Goal: Task Accomplishment & Management: Manage account settings

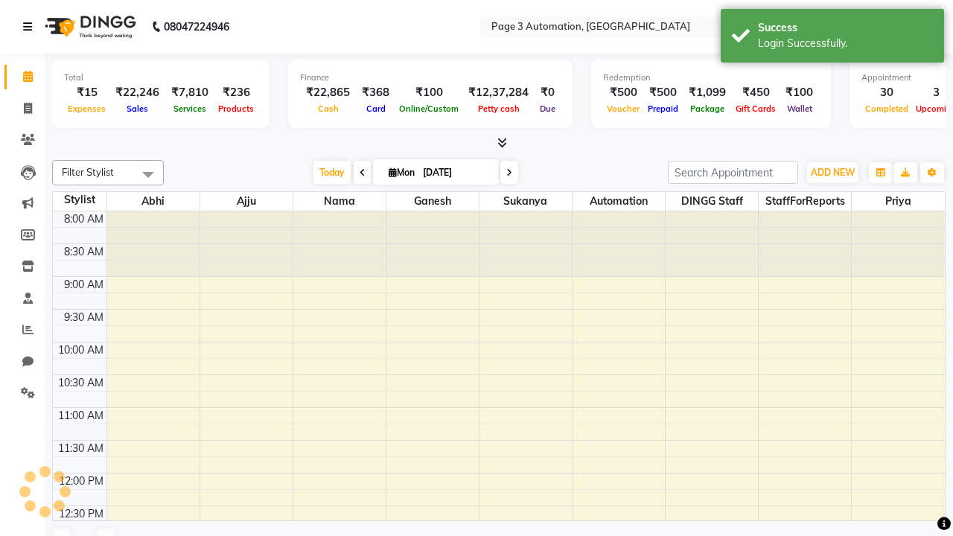
click at [31, 27] on icon at bounding box center [27, 27] width 9 height 10
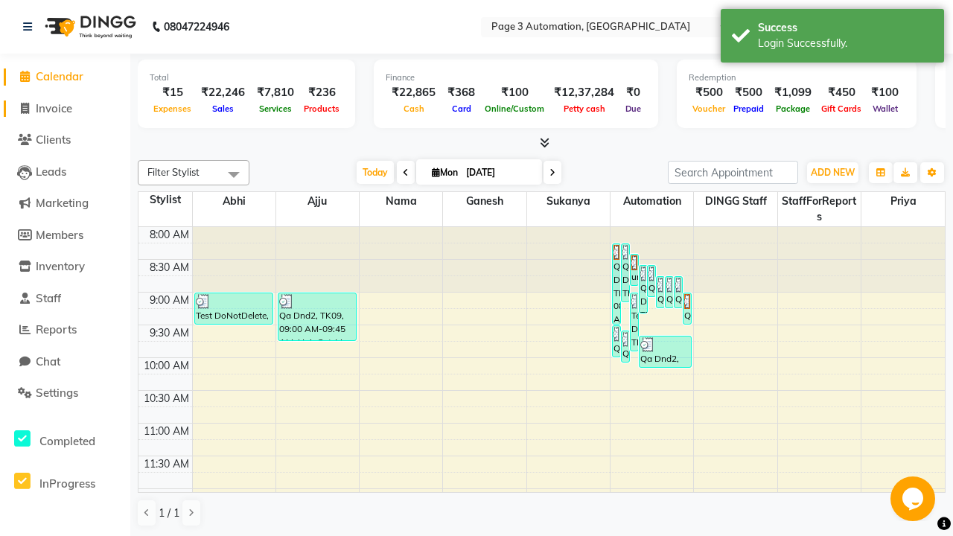
click at [65, 108] on span "Invoice" at bounding box center [54, 108] width 36 height 14
select select "2774"
select select "service"
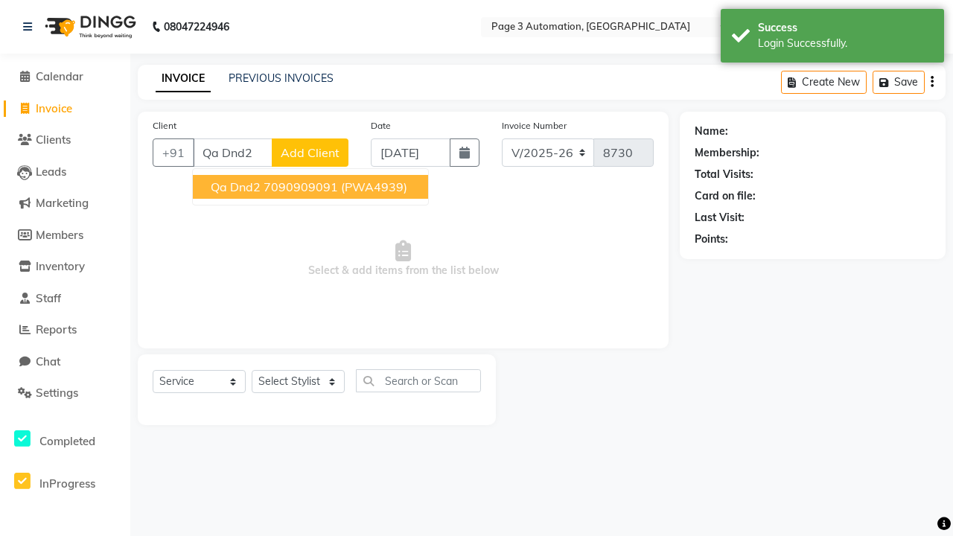
click at [310, 187] on ngb-highlight "7090909091" at bounding box center [301, 186] width 74 height 15
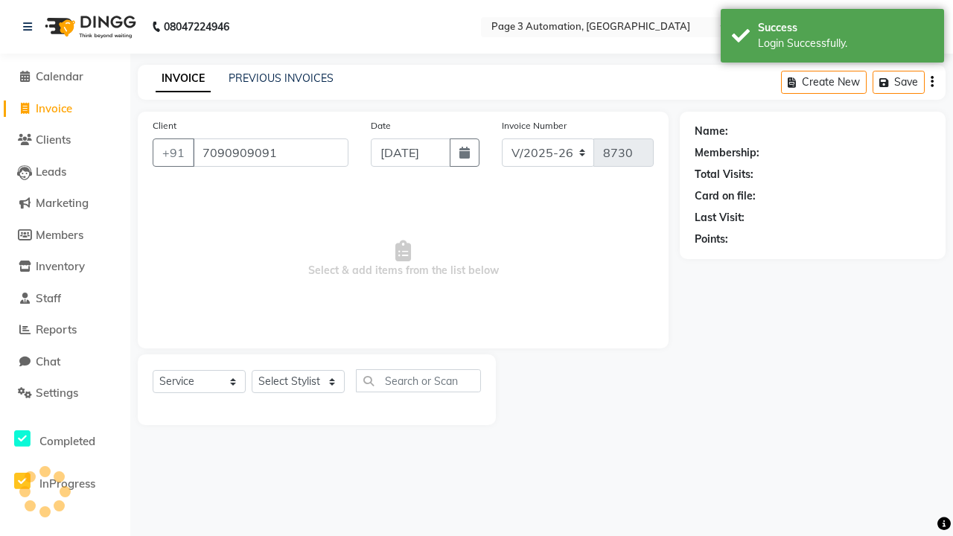
type input "7090909091"
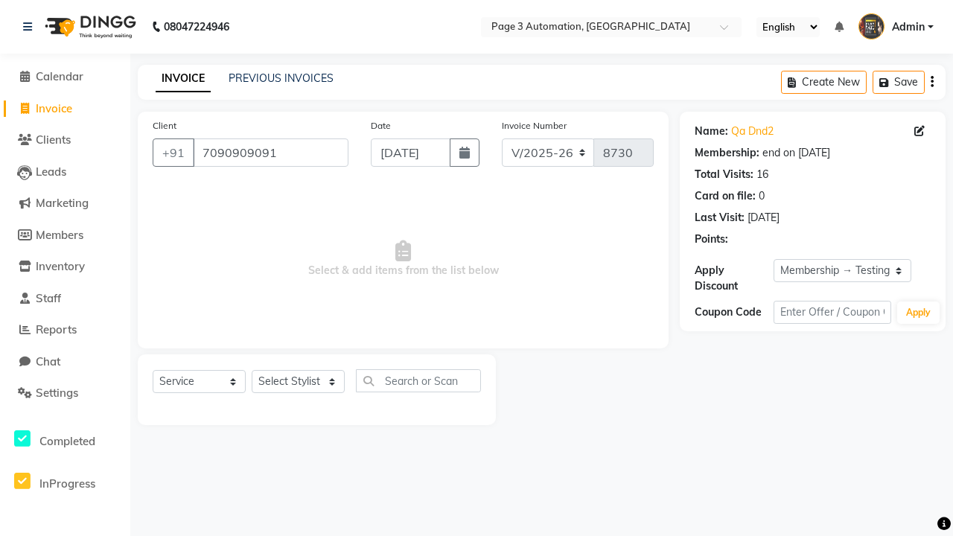
select select "0:"
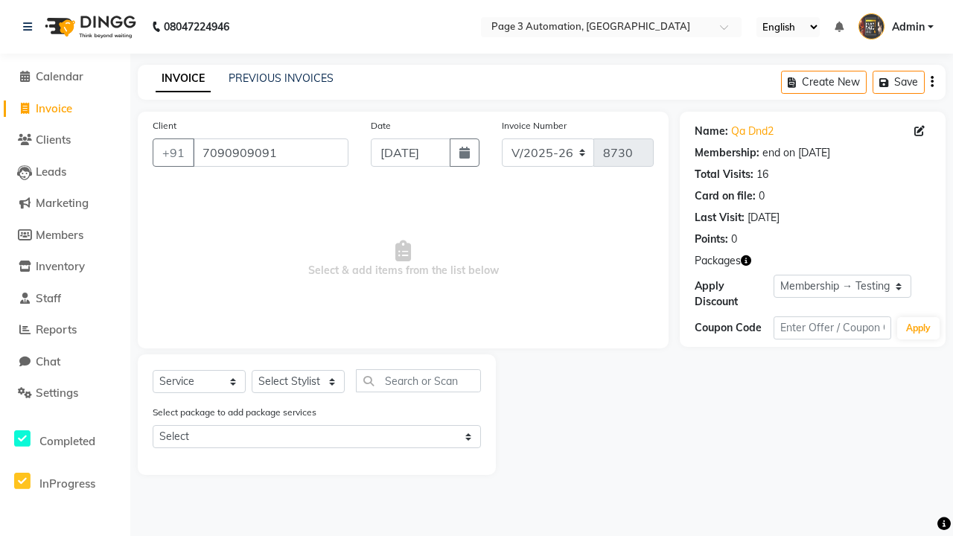
select select "71572"
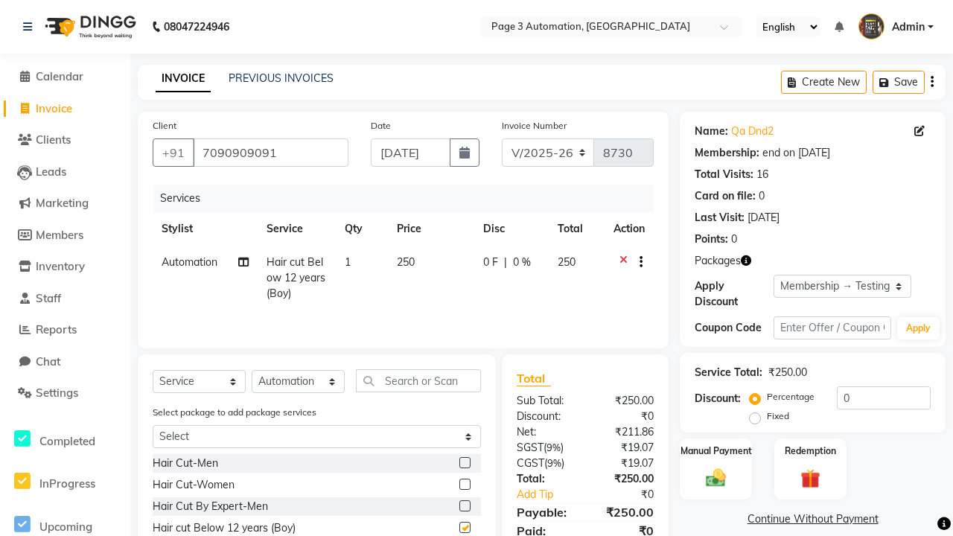
click at [637, 262] on button "button" at bounding box center [638, 263] width 9 height 16
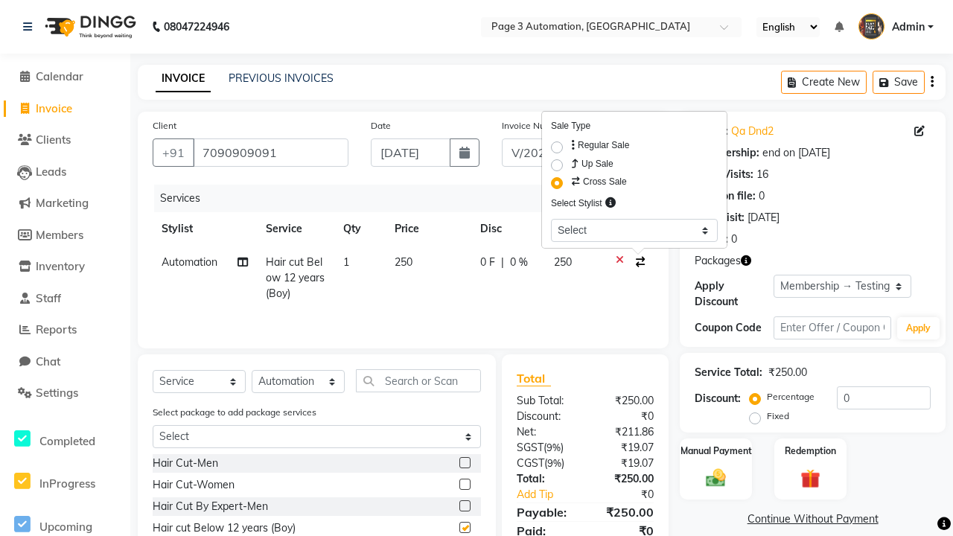
select select "71342"
click at [716, 451] on label "Manual Payment" at bounding box center [716, 450] width 74 height 14
checkbox input "false"
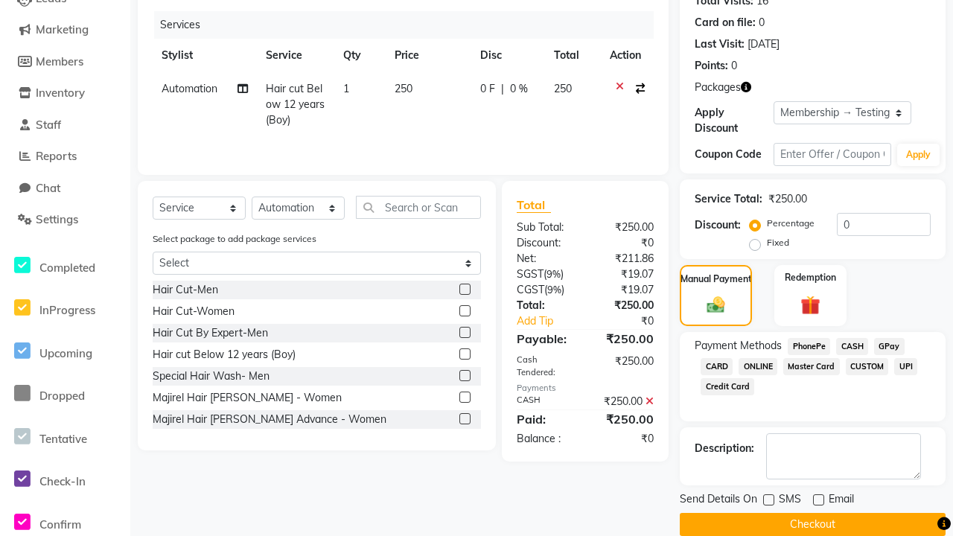
click at [813, 524] on button "Checkout" at bounding box center [813, 524] width 266 height 23
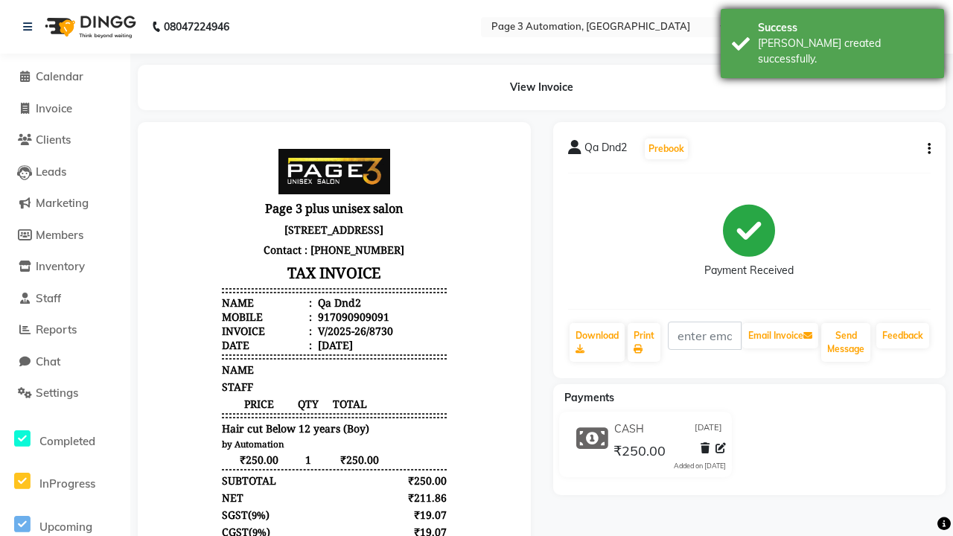
click at [833, 38] on div "[PERSON_NAME] created successfully." at bounding box center [845, 51] width 175 height 31
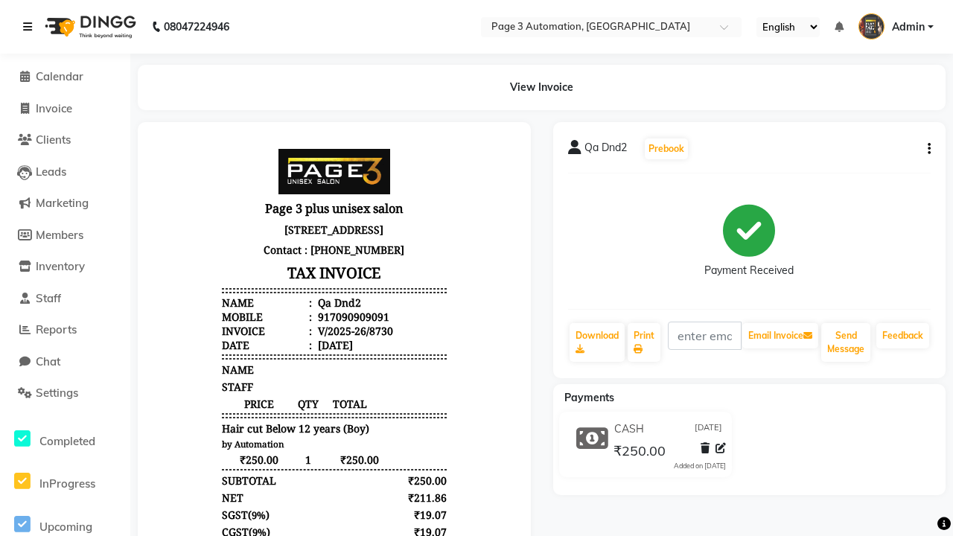
click at [31, 27] on icon at bounding box center [27, 27] width 9 height 10
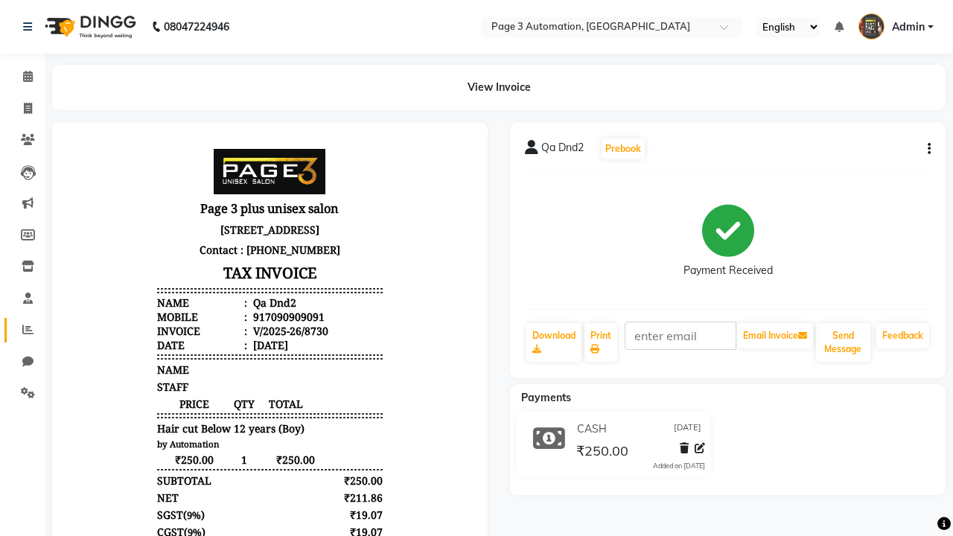
click at [22, 330] on icon at bounding box center [27, 329] width 11 height 11
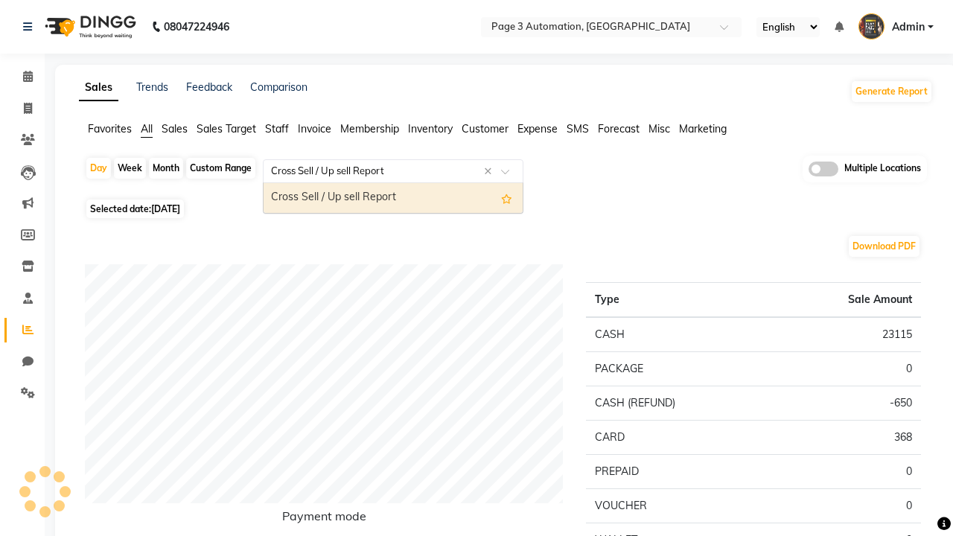
click at [393, 198] on div "Cross Sell / Up sell Report" at bounding box center [393, 198] width 259 height 30
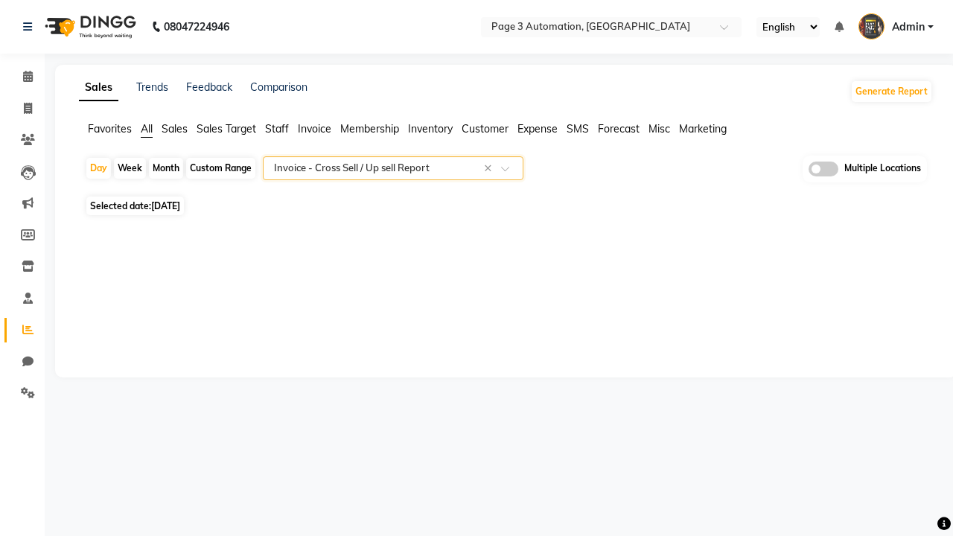
select select "full_report"
select select "csv"
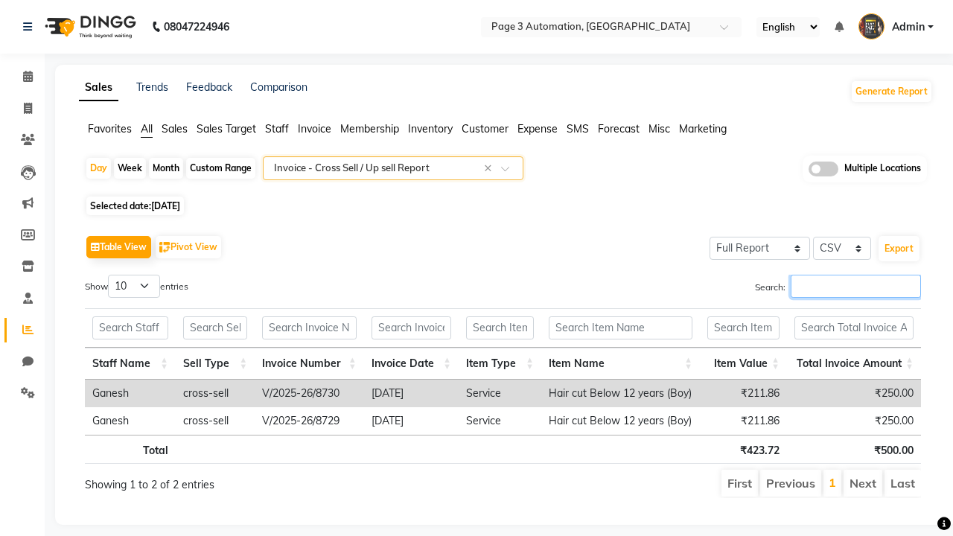
type input "V/2025-26/8730"
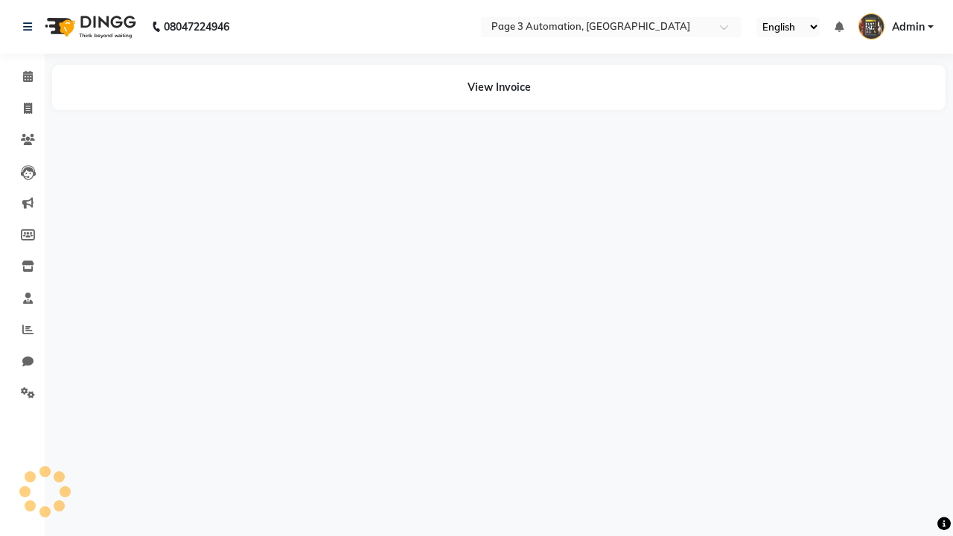
select select "service"
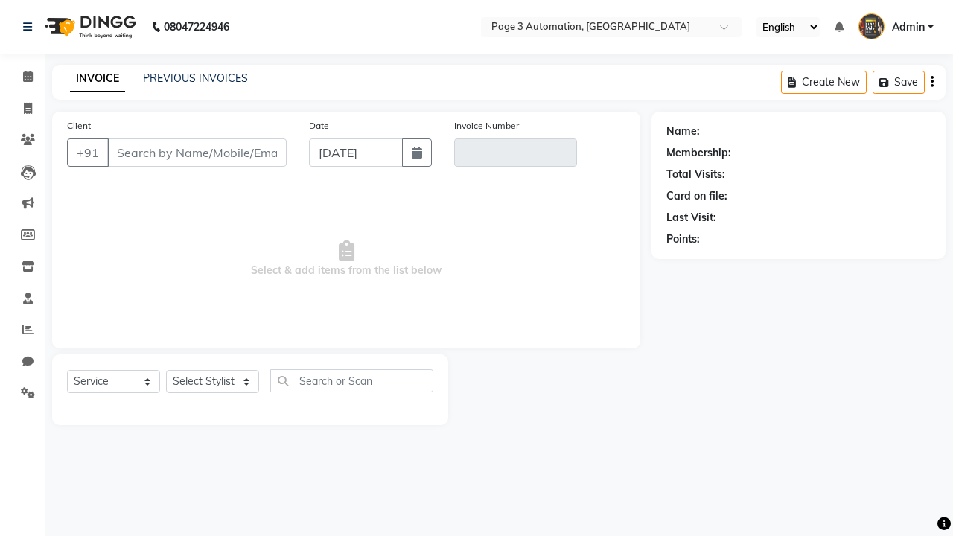
type input "7090909091"
type input "V/2025-26/8730"
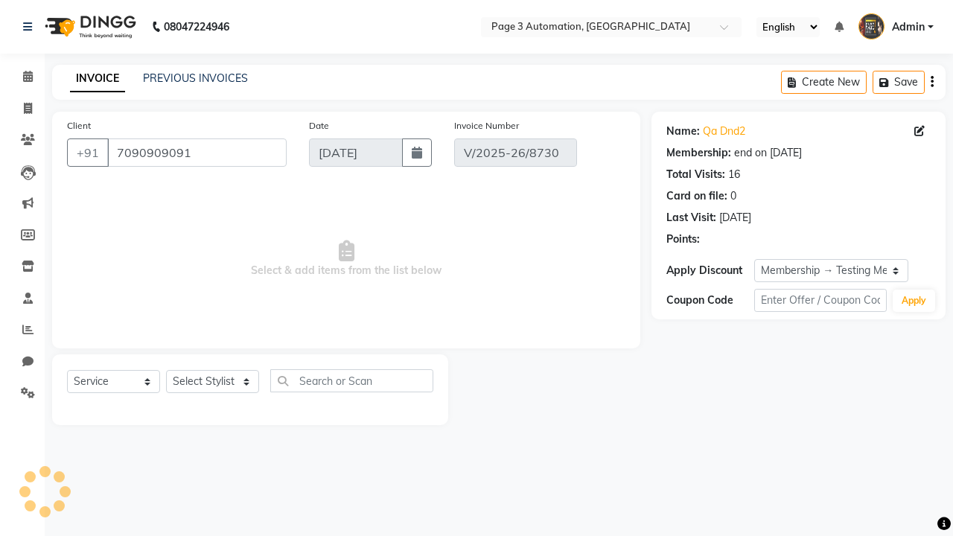
select select "0:"
click at [896, 27] on span "Admin" at bounding box center [908, 27] width 33 height 16
click at [0, 0] on link "Sign out" at bounding box center [0, 0] width 0 height 0
